Goal: Information Seeking & Learning: Learn about a topic

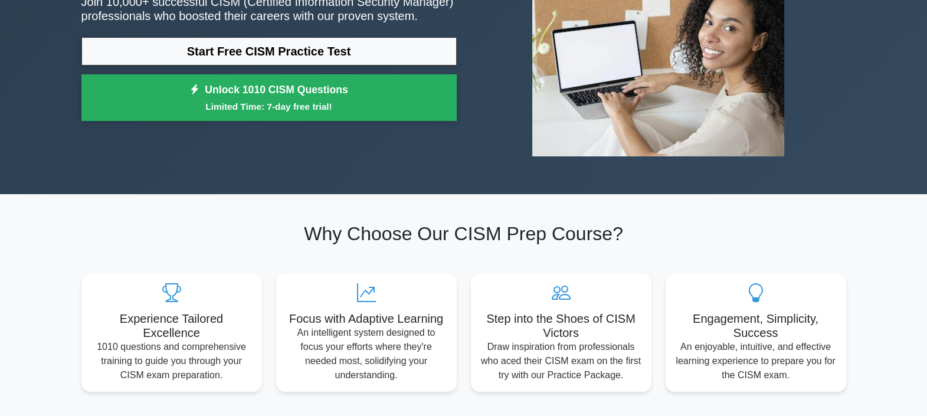
scroll to position [147, 0]
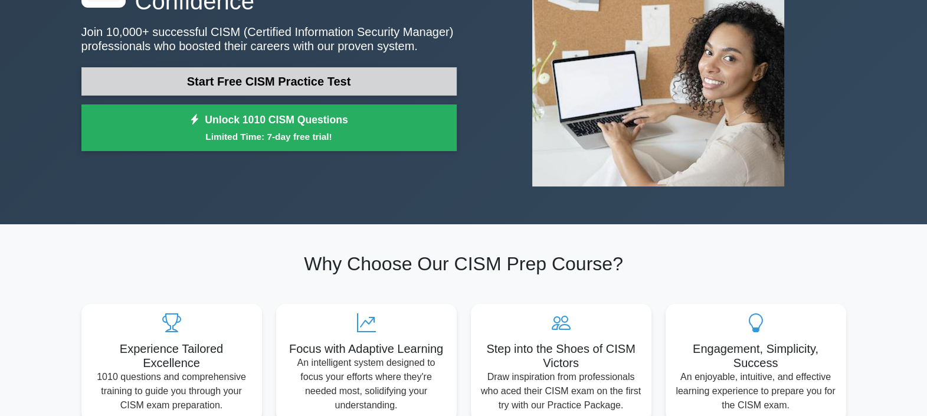
click at [272, 87] on link "Start Free CISM Practice Test" at bounding box center [268, 81] width 375 height 28
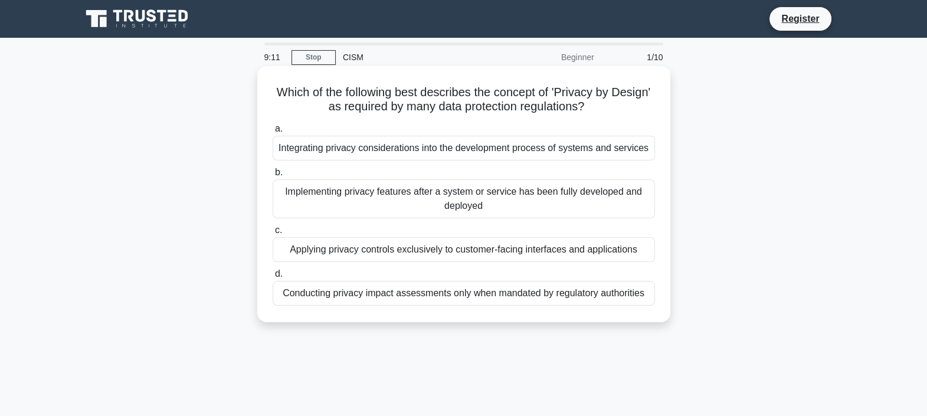
click at [466, 154] on div "Integrating privacy considerations into the development process of systems and …" at bounding box center [463, 148] width 382 height 25
click at [272, 133] on input "a. Integrating privacy considerations into the development process of systems a…" at bounding box center [272, 129] width 0 height 8
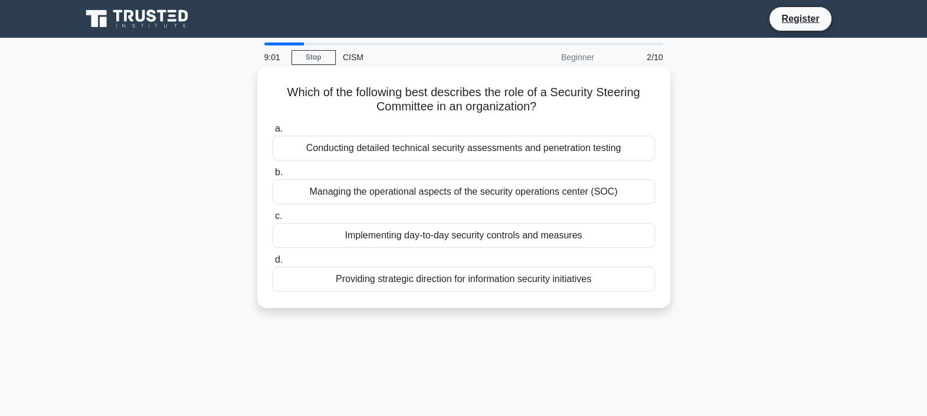
click at [369, 289] on div "Providing strategic direction for information security initiatives" at bounding box center [463, 279] width 382 height 25
click at [272, 264] on input "d. Providing strategic direction for information security initiatives" at bounding box center [272, 260] width 0 height 8
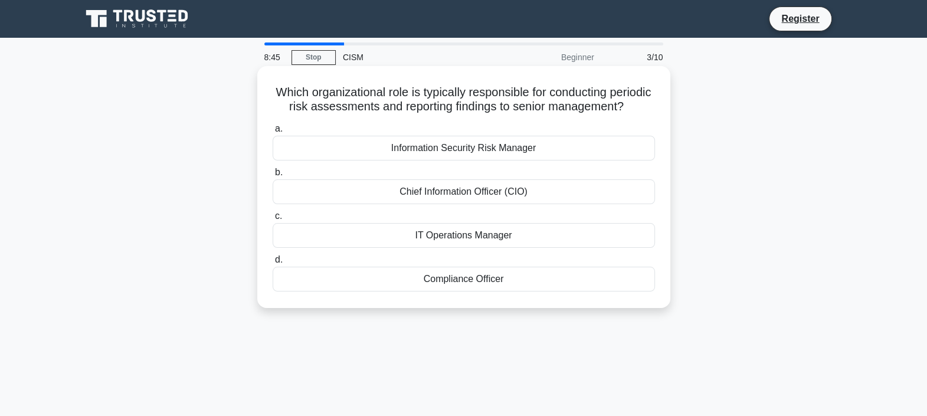
click at [546, 160] on div "Information Security Risk Manager" at bounding box center [463, 148] width 382 height 25
click at [272, 133] on input "a. Information Security Risk Manager" at bounding box center [272, 129] width 0 height 8
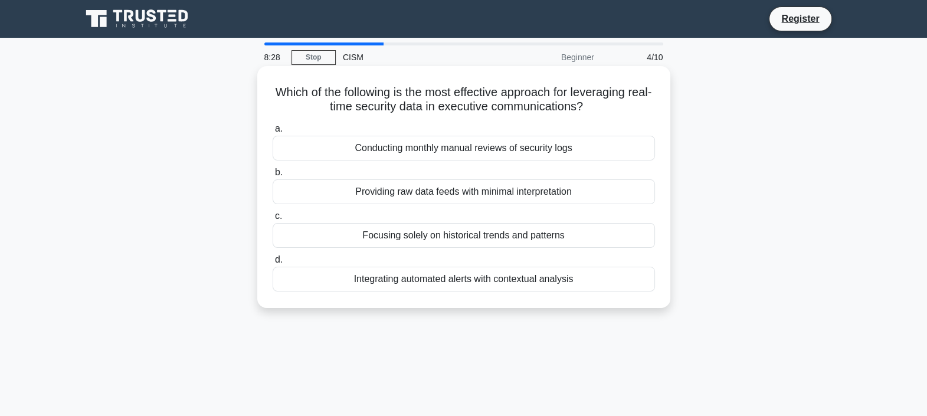
click at [632, 288] on div "Integrating automated alerts with contextual analysis" at bounding box center [463, 279] width 382 height 25
click at [272, 264] on input "d. Integrating automated alerts with contextual analysis" at bounding box center [272, 260] width 0 height 8
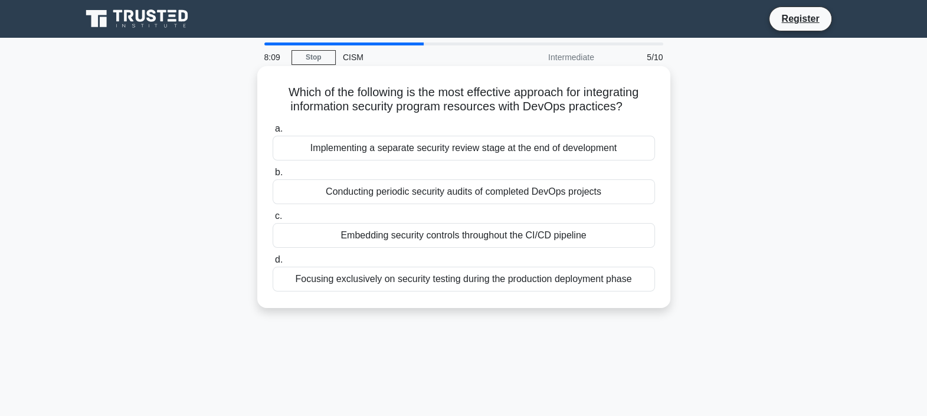
click at [411, 241] on div "Embedding security controls throughout the CI/CD pipeline" at bounding box center [463, 235] width 382 height 25
click at [272, 220] on input "c. Embedding security controls throughout the CI/CD pipeline" at bounding box center [272, 216] width 0 height 8
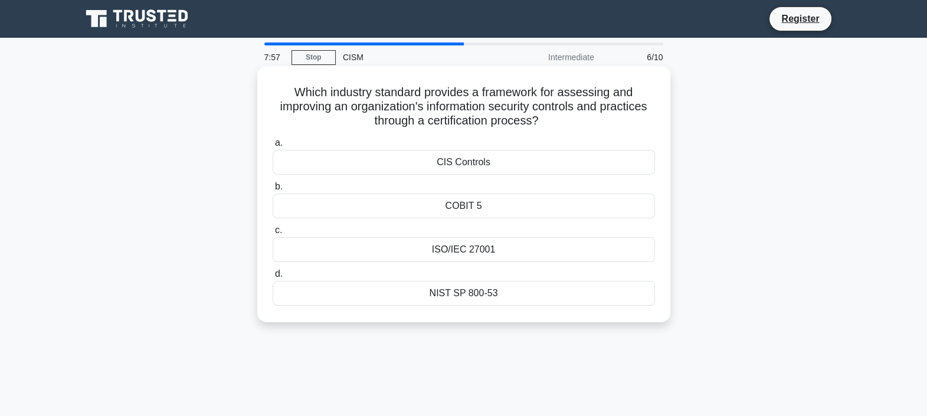
click at [491, 249] on div "ISO/IEC 27001" at bounding box center [463, 249] width 382 height 25
click at [272, 234] on input "c. ISO/IEC 27001" at bounding box center [272, 230] width 0 height 8
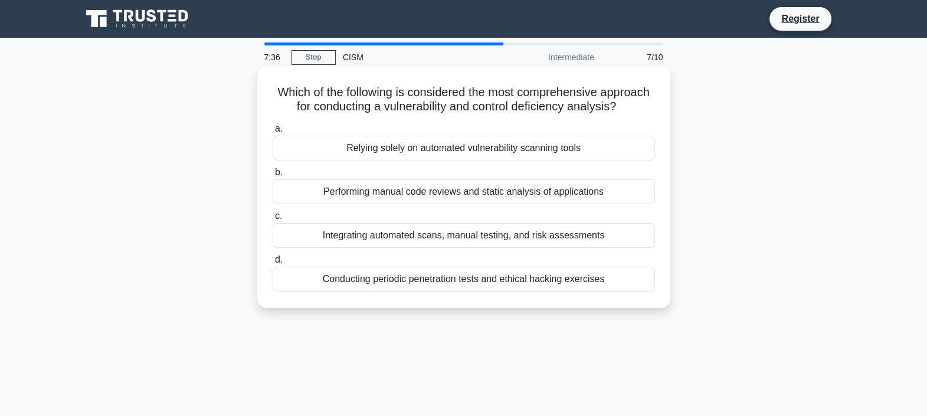
click at [587, 239] on div "Integrating automated scans, manual testing, and risk assessments" at bounding box center [463, 235] width 382 height 25
click at [272, 220] on input "c. Integrating automated scans, manual testing, and risk assessments" at bounding box center [272, 216] width 0 height 8
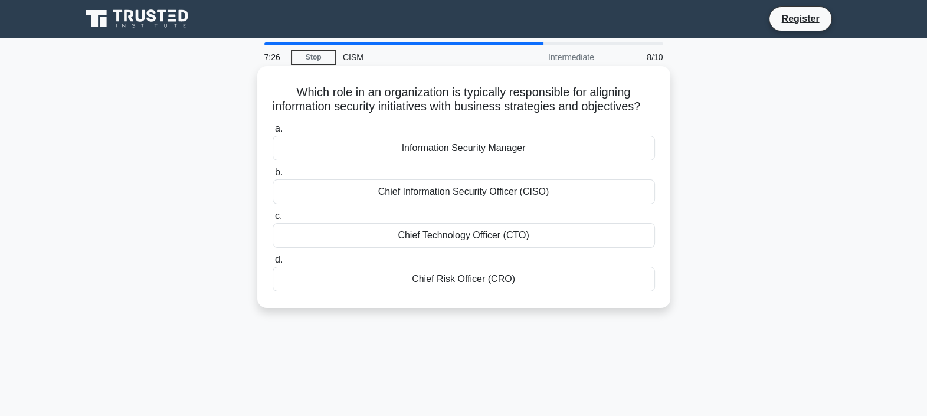
click at [552, 160] on div "Information Security Manager" at bounding box center [463, 148] width 382 height 25
click at [272, 133] on input "a. Information Security Manager" at bounding box center [272, 129] width 0 height 8
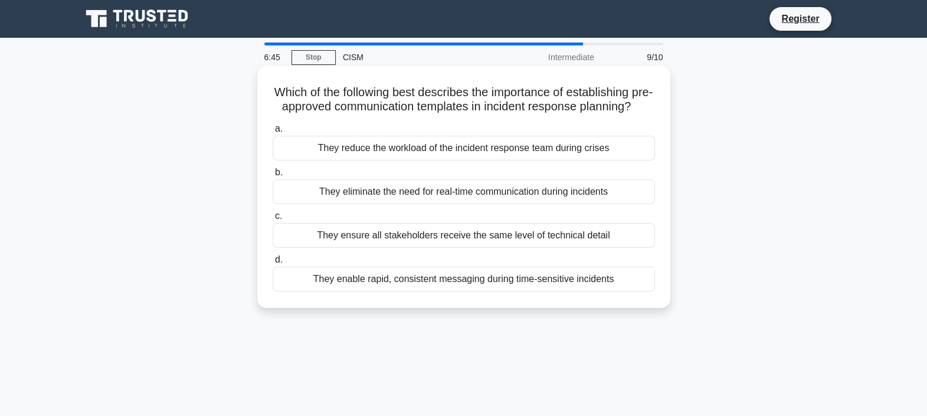
click at [497, 291] on div "They enable rapid, consistent messaging during time-sensitive incidents" at bounding box center [463, 279] width 382 height 25
click at [272, 264] on input "d. They enable rapid, consistent messaging during time-sensitive incidents" at bounding box center [272, 260] width 0 height 8
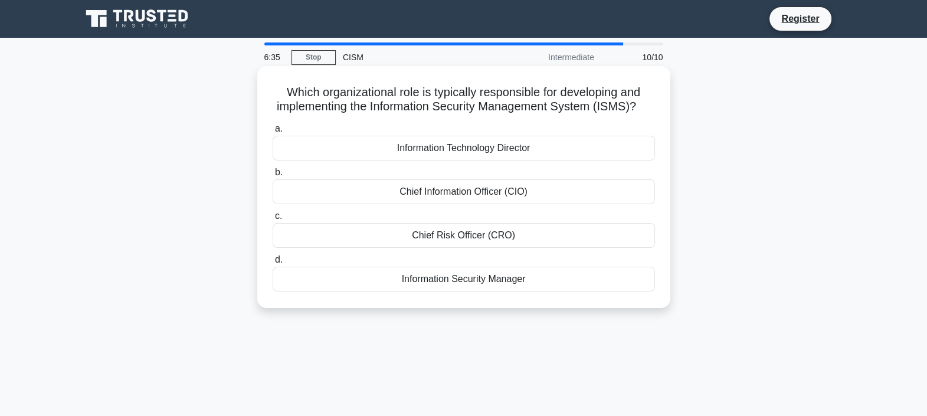
click at [537, 291] on div "Information Security Manager" at bounding box center [463, 279] width 382 height 25
click at [272, 264] on input "d. Information Security Manager" at bounding box center [272, 260] width 0 height 8
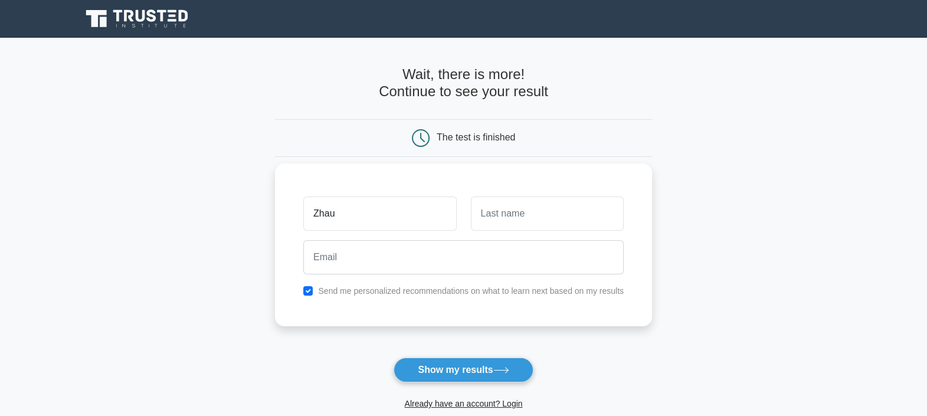
type input "[PERSON_NAME]"
type input "Soh"
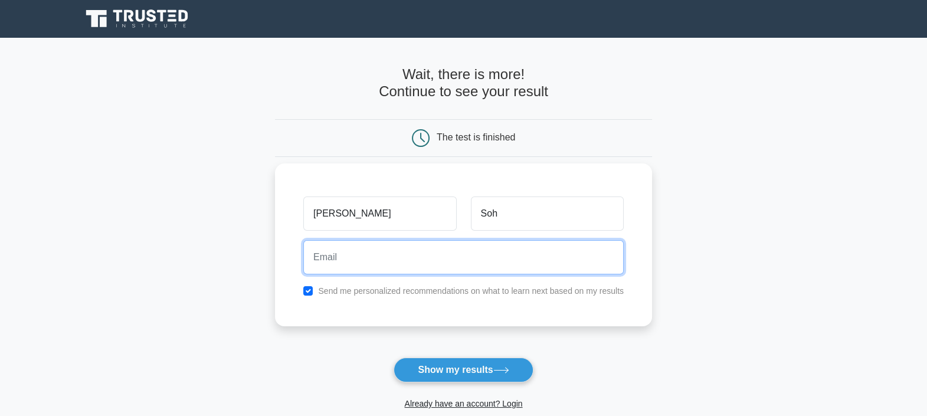
type input "[EMAIL_ADDRESS][DOMAIN_NAME]"
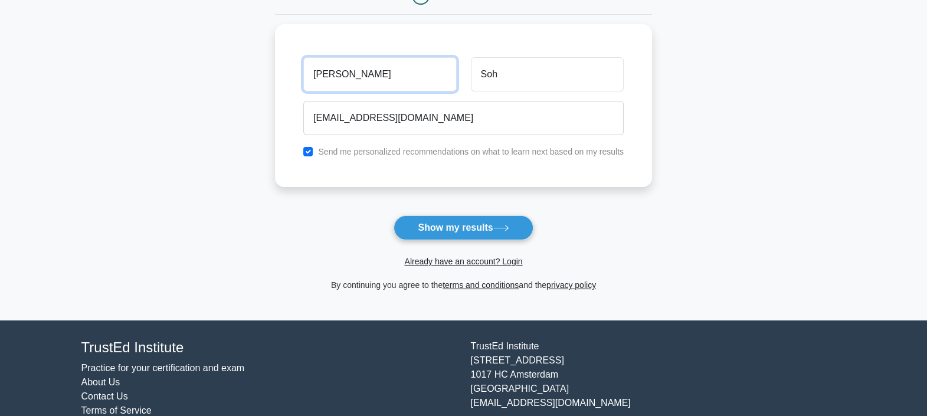
scroll to position [147, 0]
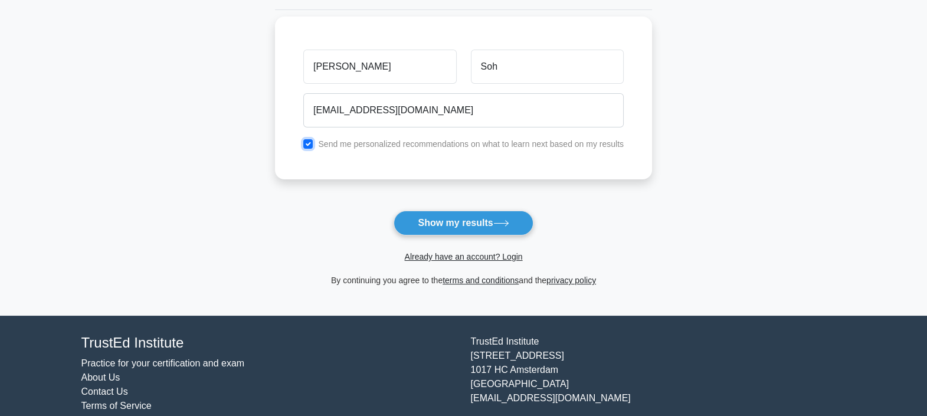
click at [307, 143] on input "checkbox" at bounding box center [307, 143] width 9 height 9
checkbox input "false"
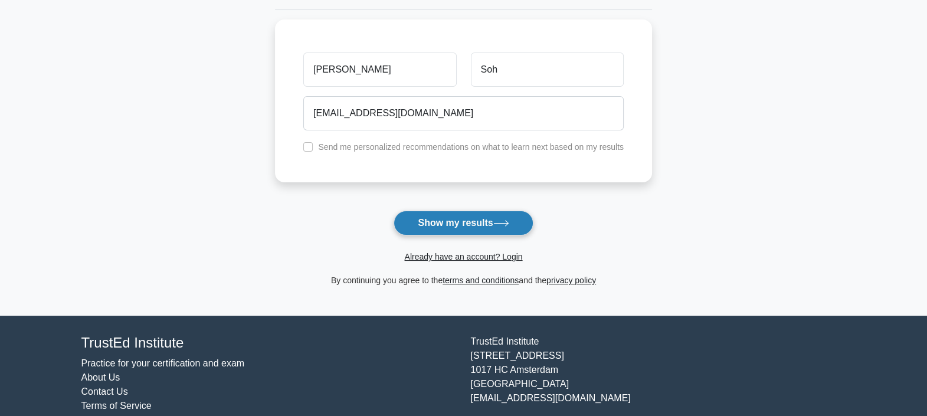
click at [459, 219] on button "Show my results" at bounding box center [462, 223] width 139 height 25
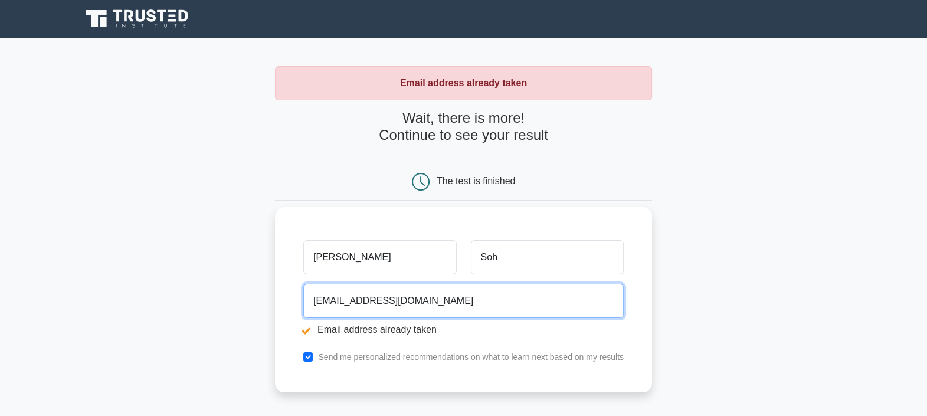
drag, startPoint x: 375, startPoint y: 301, endPoint x: 502, endPoint y: 296, distance: 127.5
click at [502, 296] on input "sohzhauwan@yahoo.com" at bounding box center [463, 301] width 320 height 34
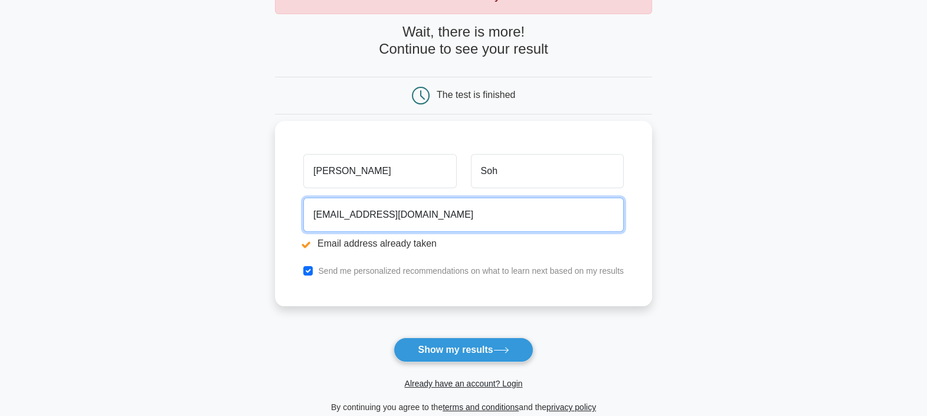
scroll to position [221, 0]
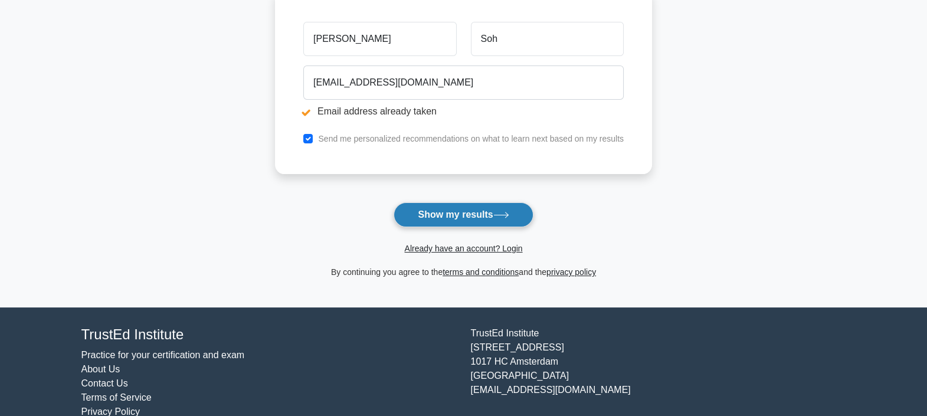
click at [472, 218] on button "Show my results" at bounding box center [462, 214] width 139 height 25
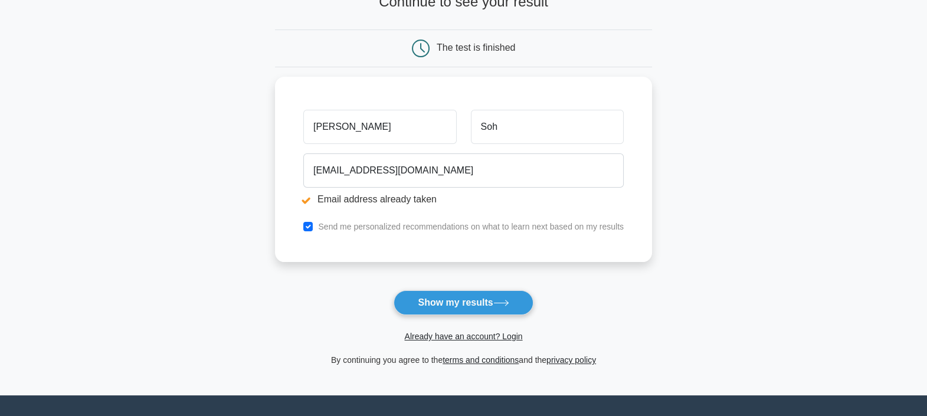
scroll to position [147, 0]
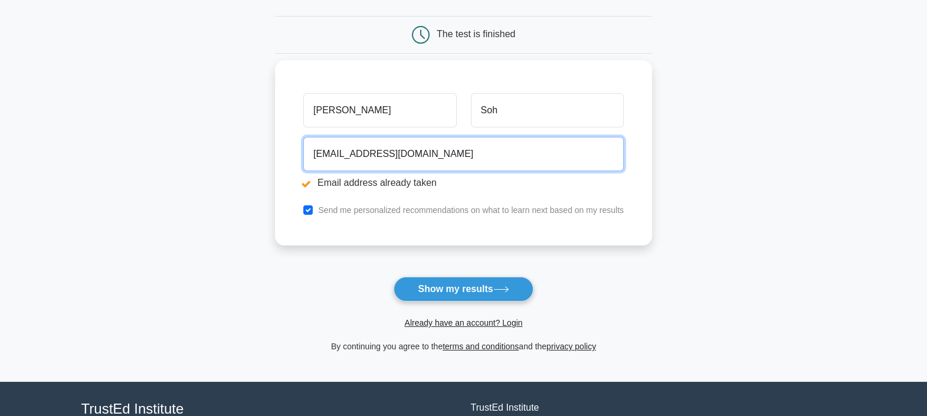
drag, startPoint x: 374, startPoint y: 156, endPoint x: 557, endPoint y: 166, distance: 183.7
click at [557, 166] on input "[EMAIL_ADDRESS][DOMAIN_NAME]" at bounding box center [463, 154] width 320 height 34
type input "[EMAIL_ADDRESS][DOMAIN_NAME]"
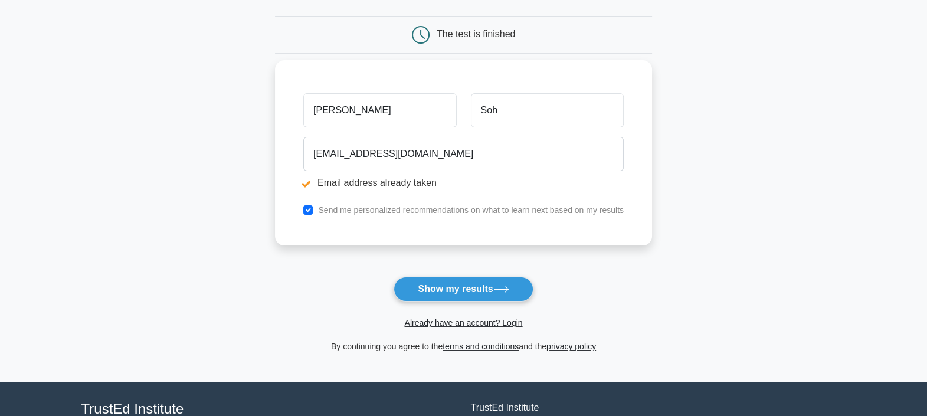
click at [310, 214] on div "Send me personalized recommendations on what to learn next based on my results" at bounding box center [463, 210] width 334 height 14
click at [308, 207] on input "checkbox" at bounding box center [307, 209] width 9 height 9
checkbox input "false"
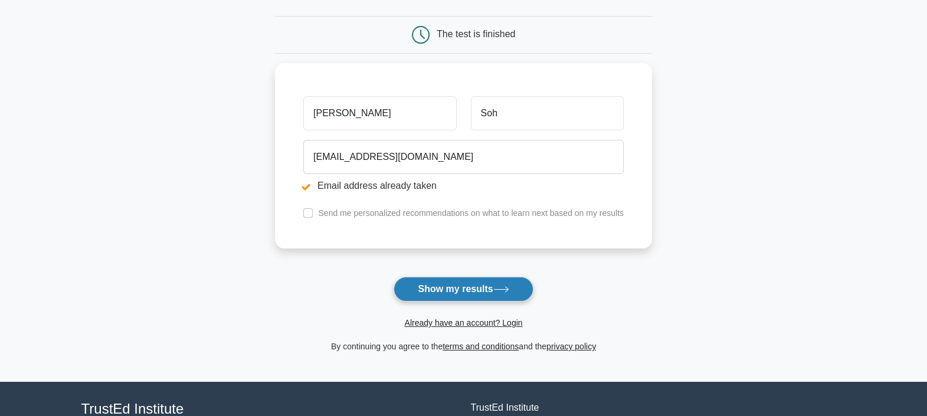
click at [474, 289] on button "Show my results" at bounding box center [462, 289] width 139 height 25
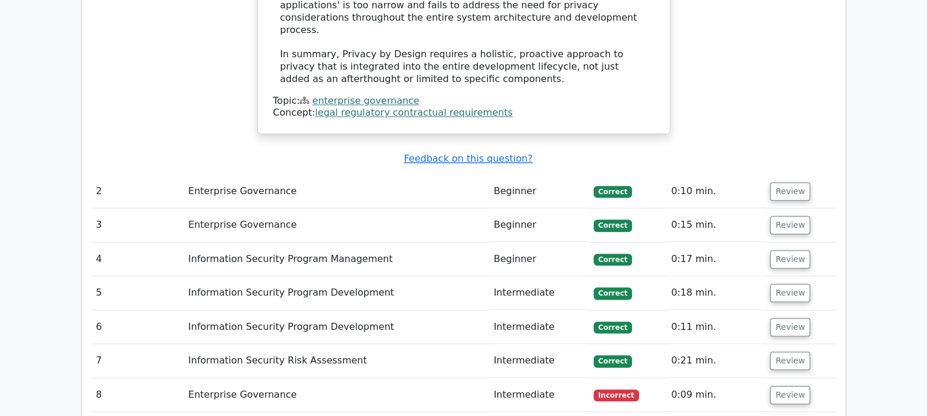
scroll to position [1475, 0]
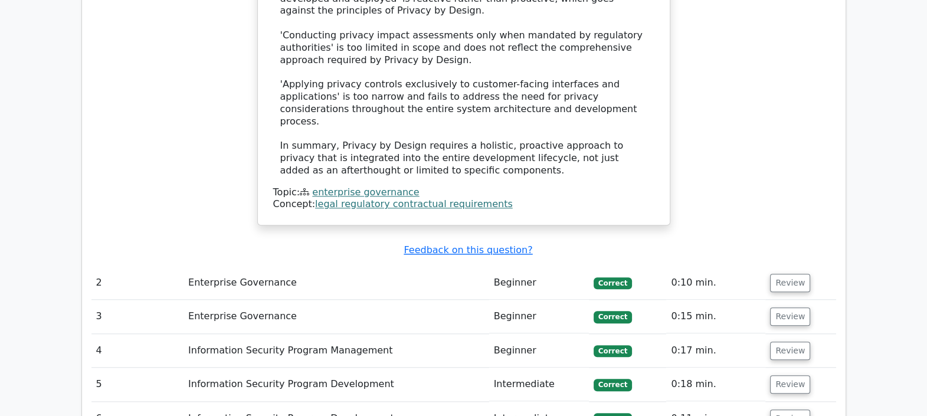
click at [272, 266] on td "Enterprise Governance" at bounding box center [336, 283] width 306 height 34
click at [782, 274] on button "Review" at bounding box center [790, 283] width 40 height 18
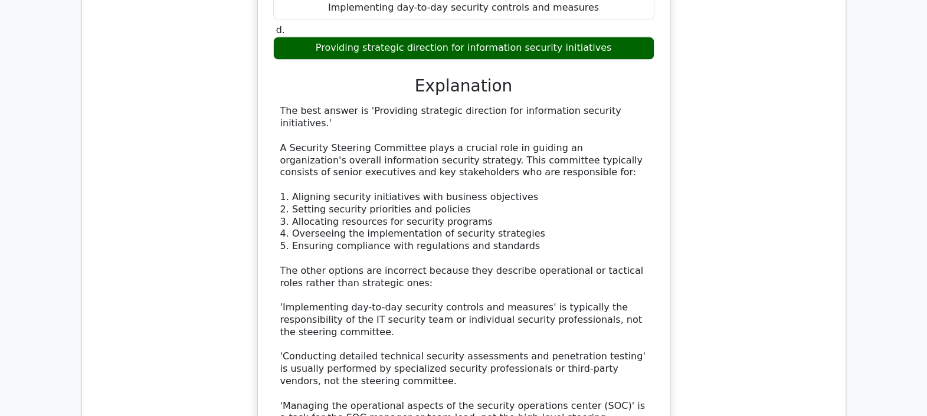
scroll to position [2364, 0]
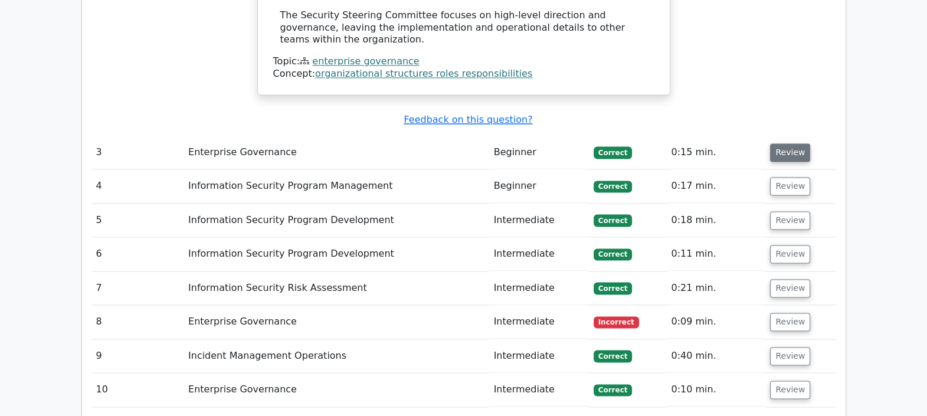
click at [790, 143] on button "Review" at bounding box center [790, 152] width 40 height 18
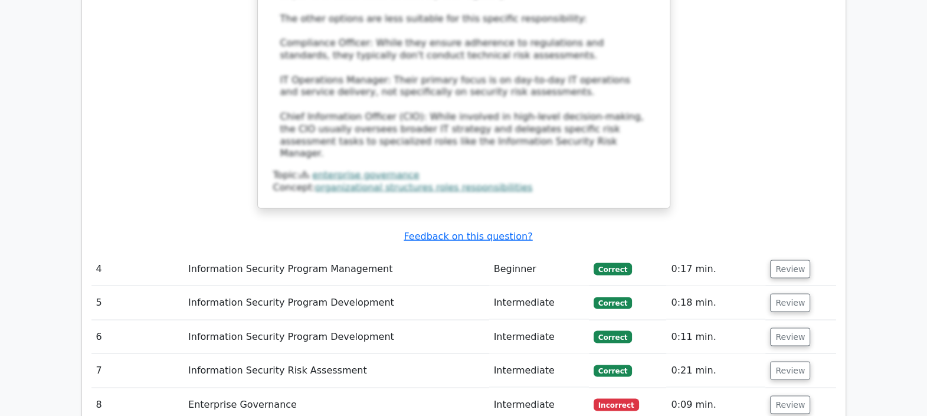
scroll to position [2954, 0]
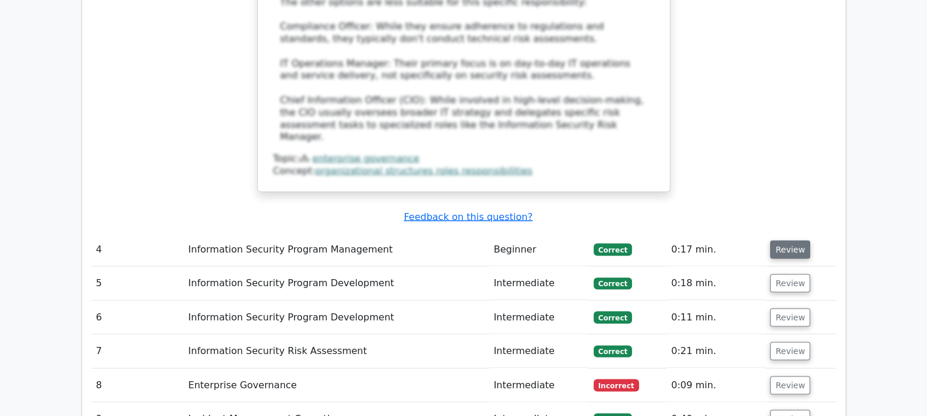
click at [784, 241] on button "Review" at bounding box center [790, 250] width 40 height 18
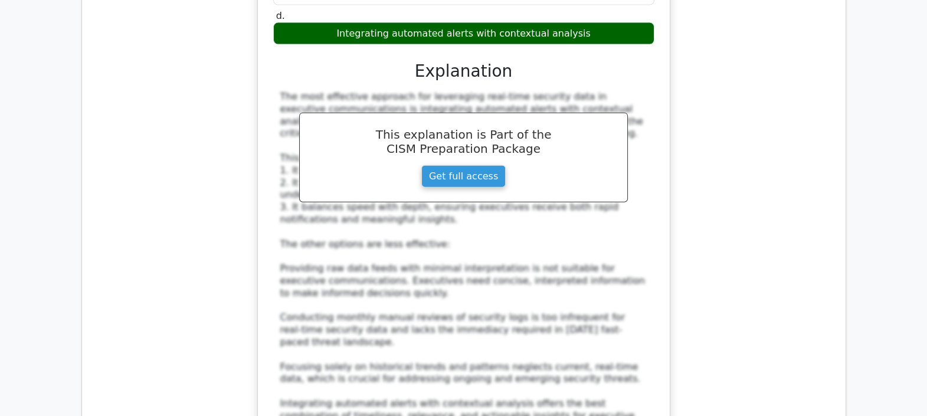
scroll to position [3691, 0]
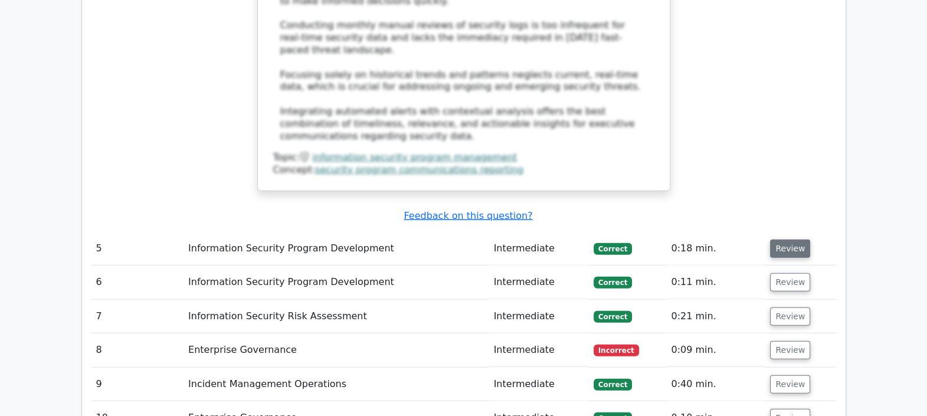
click at [792, 239] on button "Review" at bounding box center [790, 248] width 40 height 18
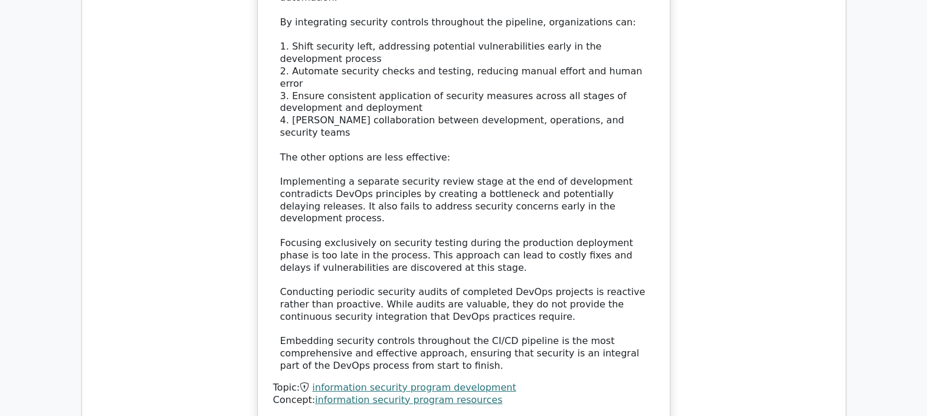
scroll to position [4315, 0]
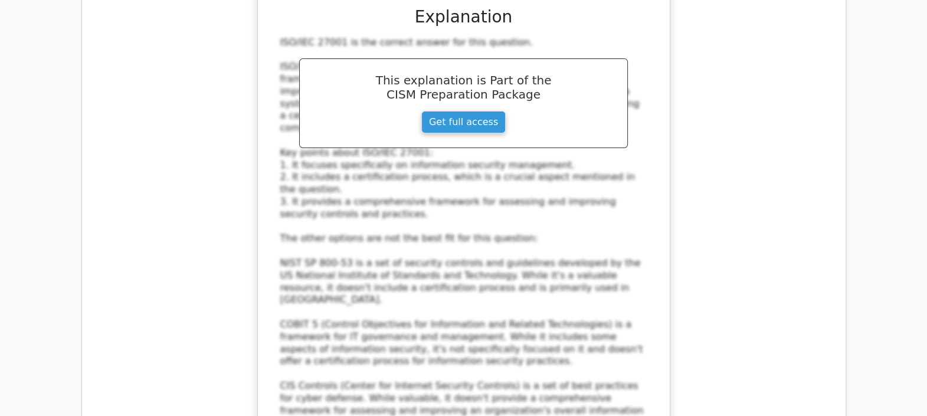
scroll to position [5126, 0]
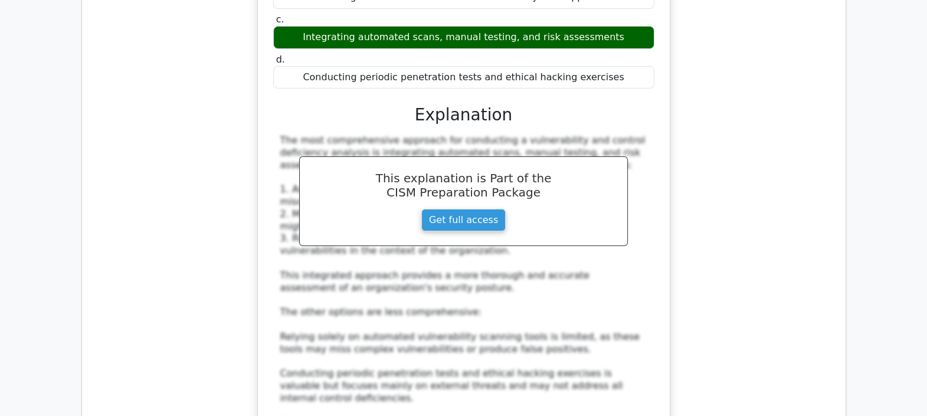
scroll to position [5789, 0]
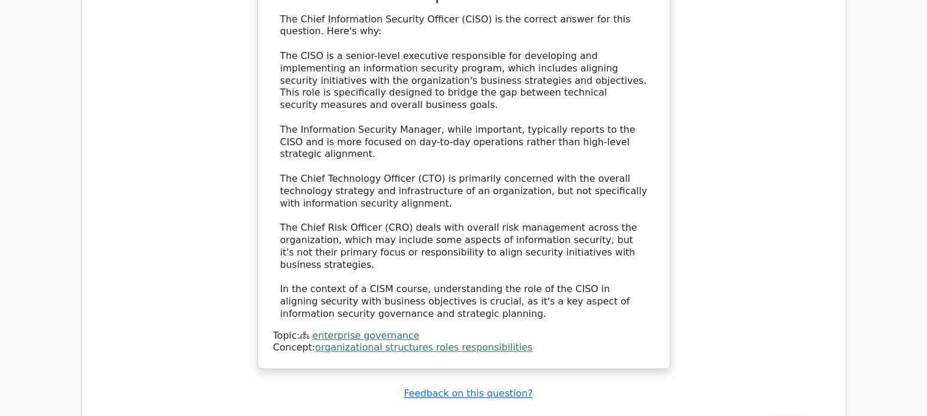
scroll to position [6497, 0]
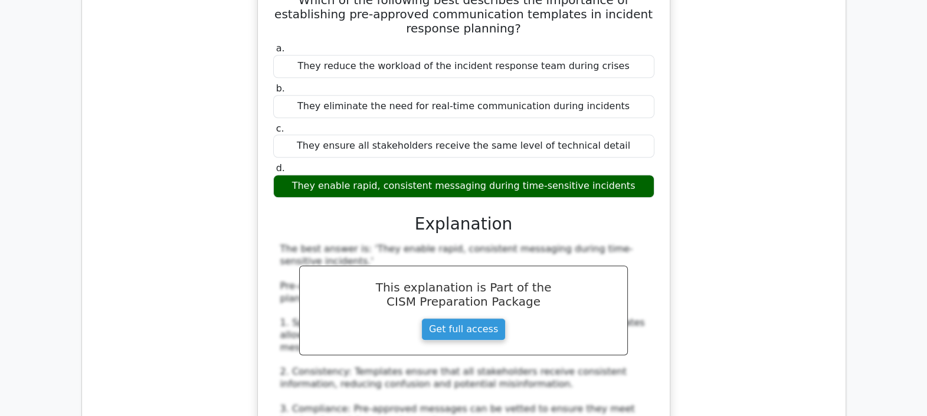
scroll to position [7161, 0]
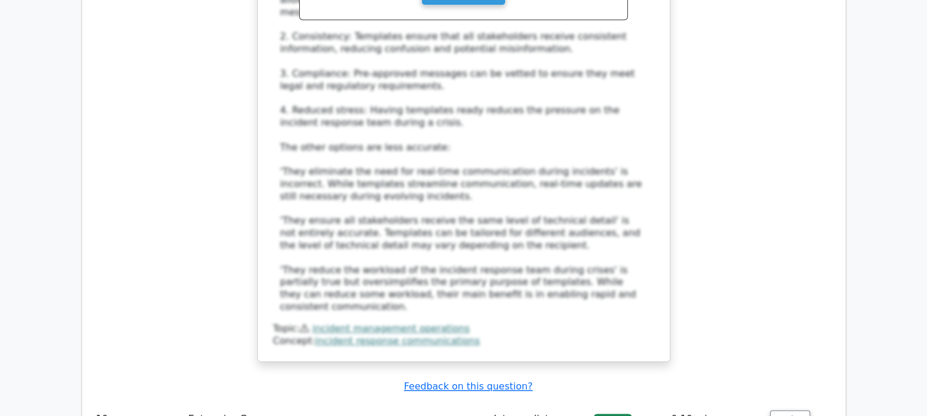
scroll to position [7382, 0]
